Goal: Task Accomplishment & Management: Complete application form

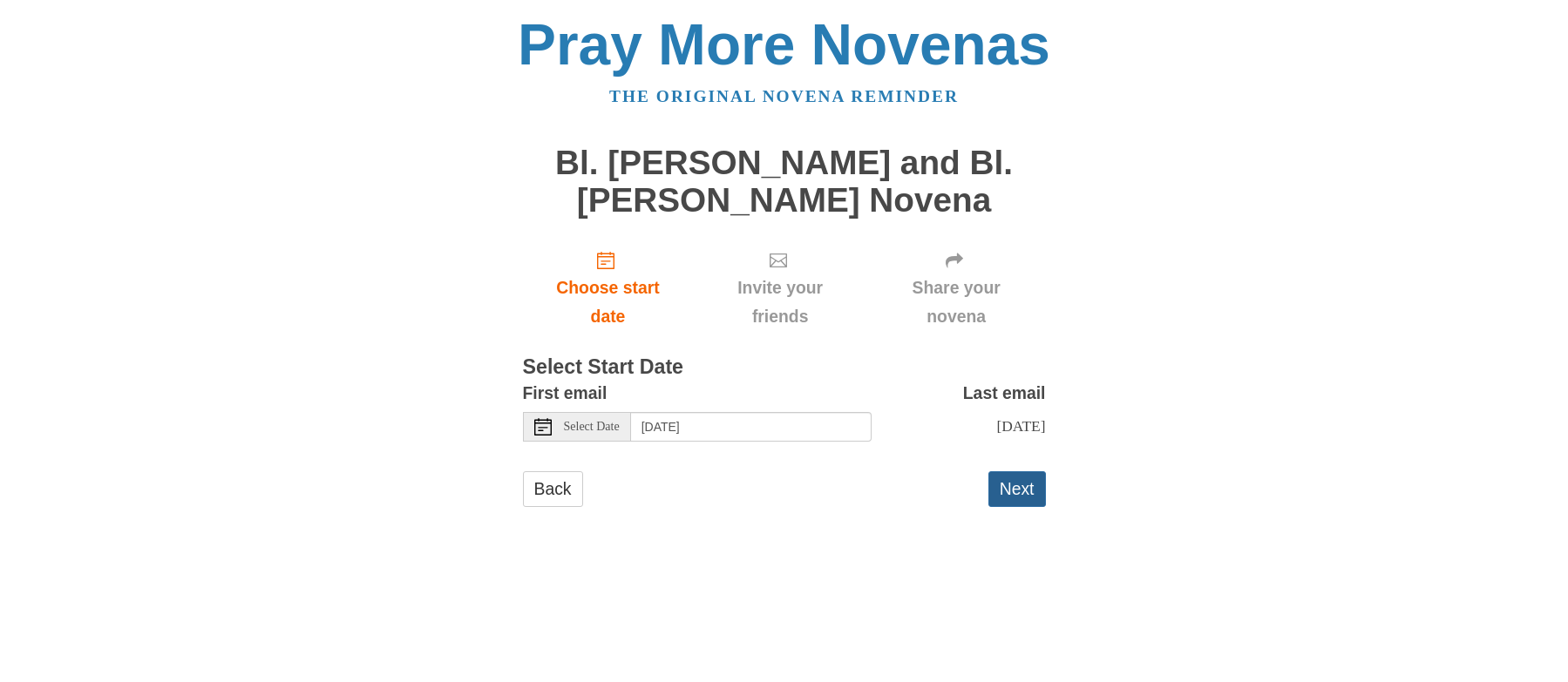
click at [1010, 501] on button "Next" at bounding box center [1017, 489] width 57 height 36
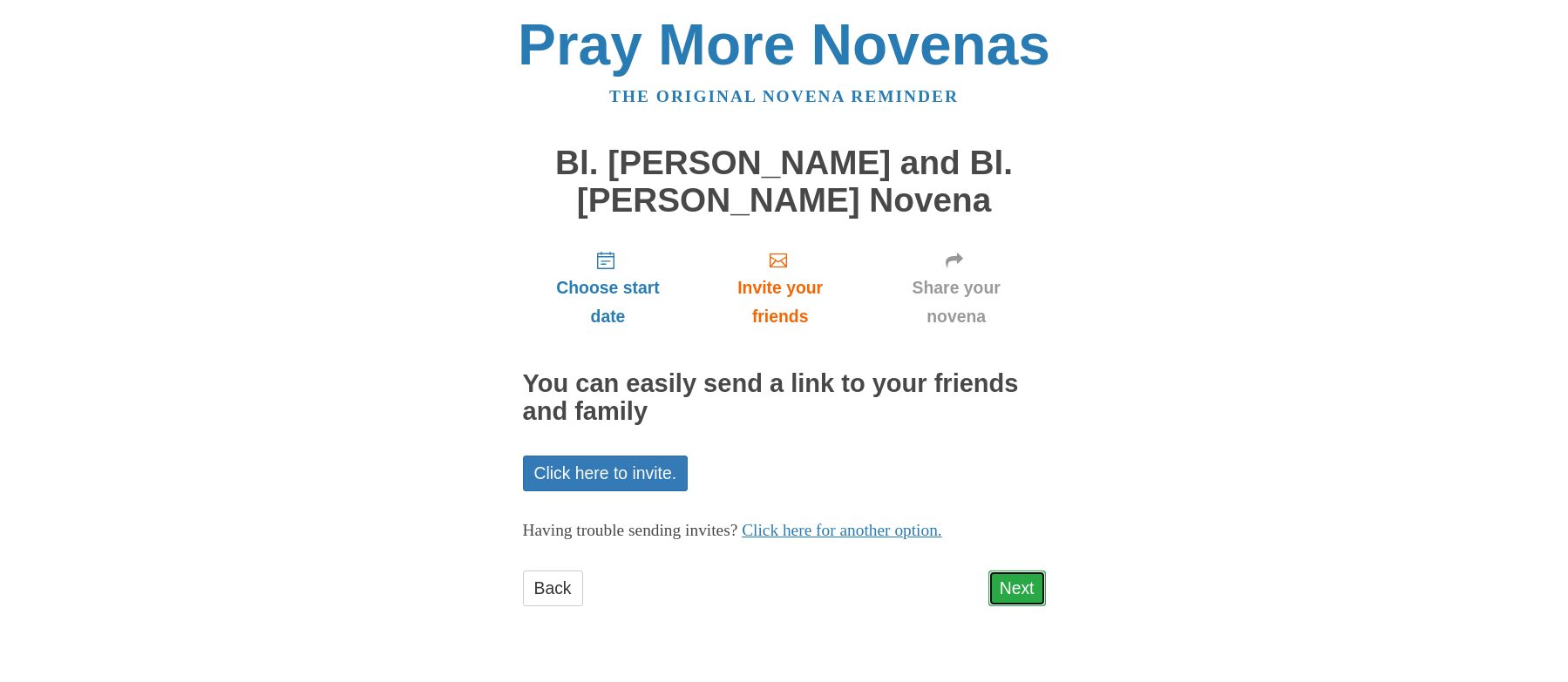
click at [1003, 585] on link "Next" at bounding box center [1017, 588] width 57 height 36
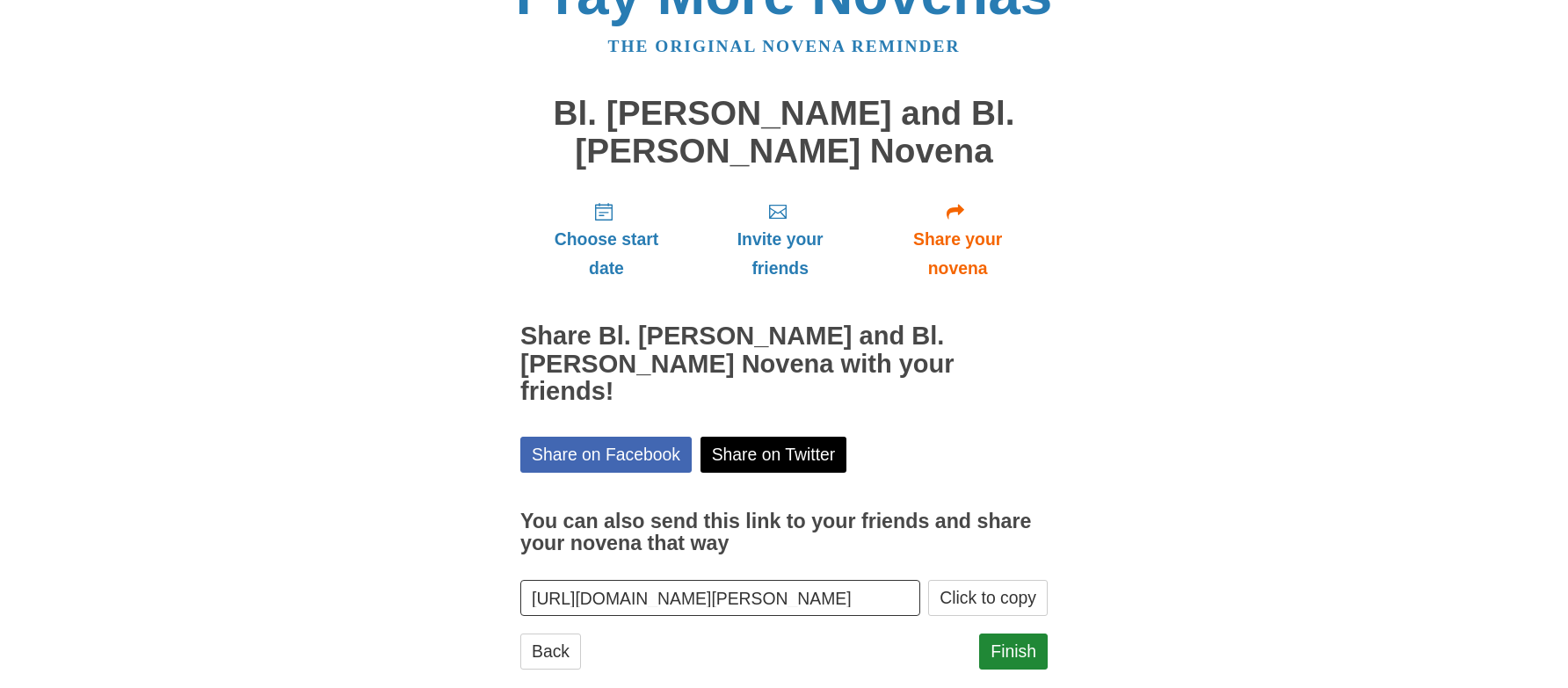
scroll to position [55, 0]
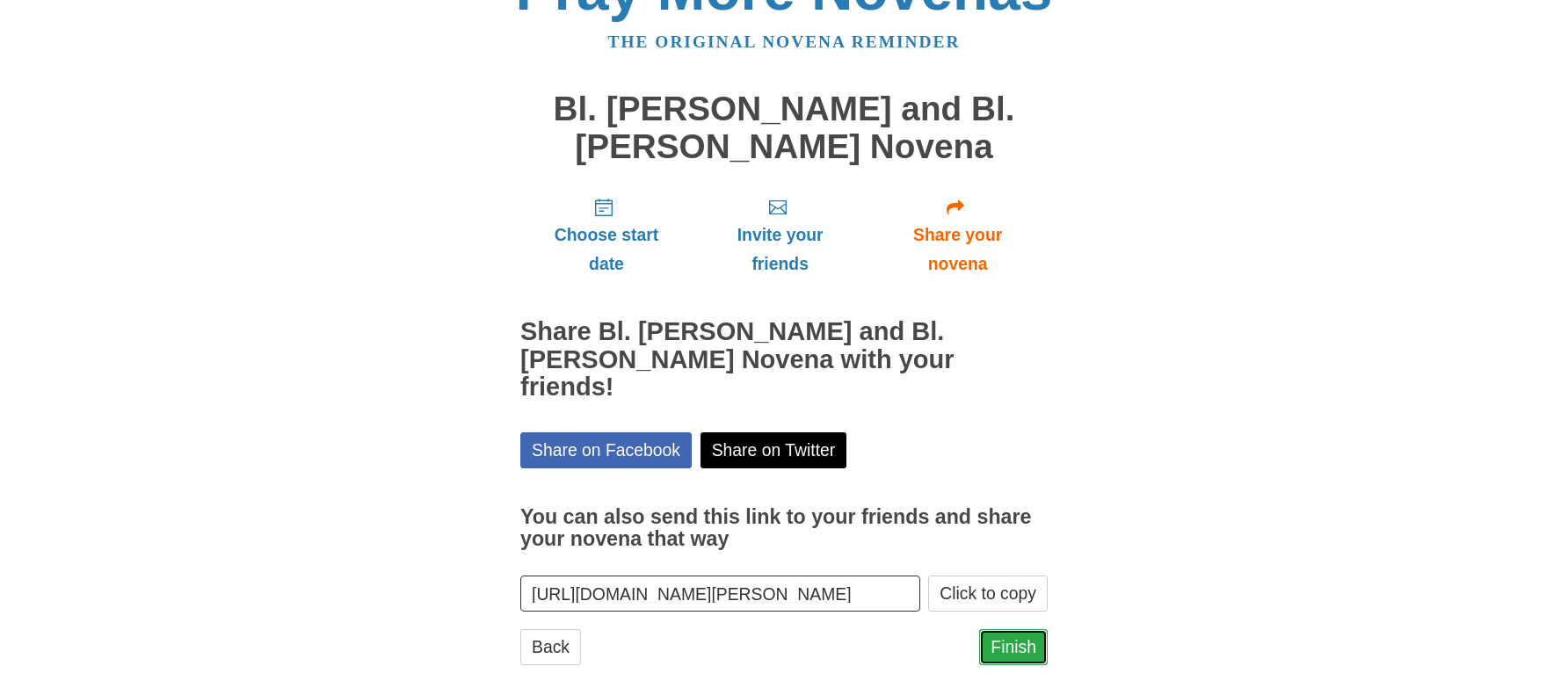
click at [1018, 629] on link "Finish" at bounding box center [1014, 647] width 69 height 36
